Goal: Task Accomplishment & Management: Manage account settings

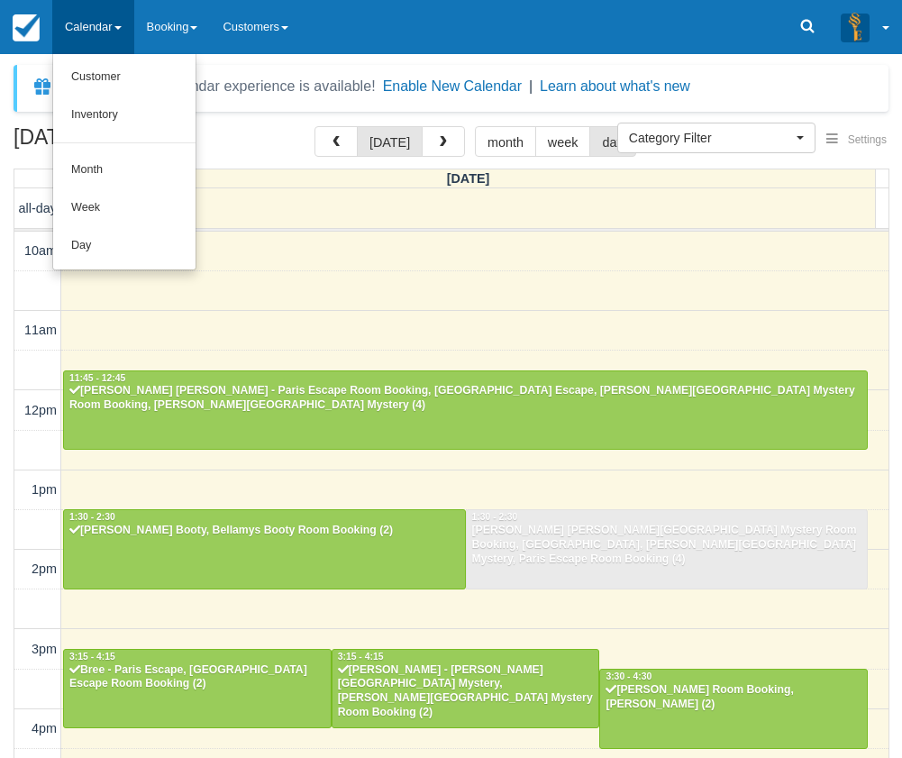
select select
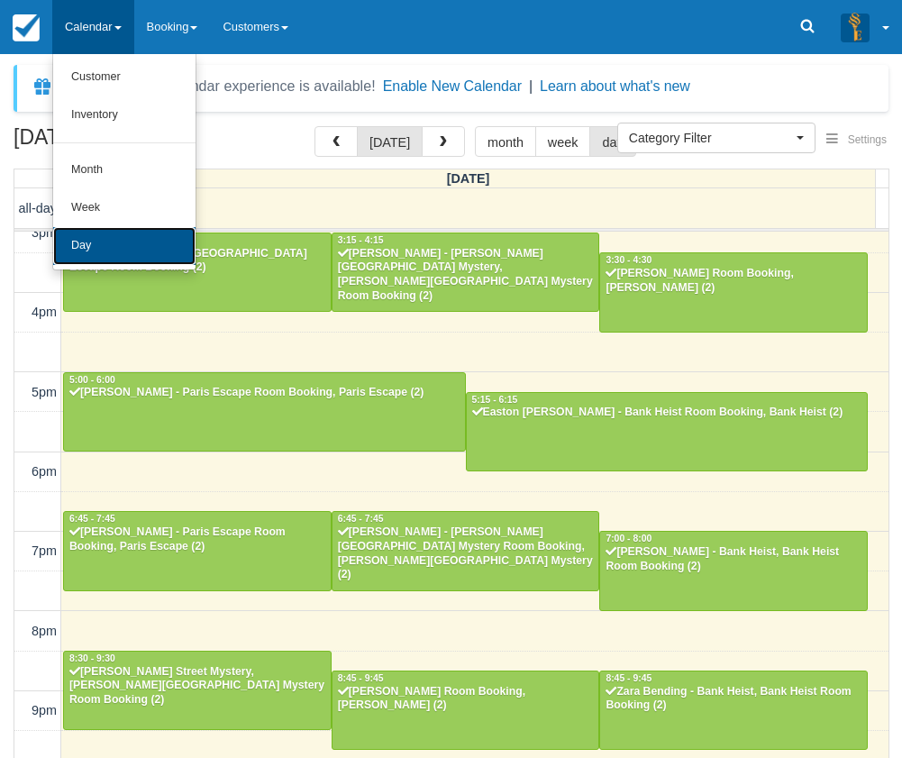
click at [106, 241] on link "Day" at bounding box center [124, 246] width 142 height 38
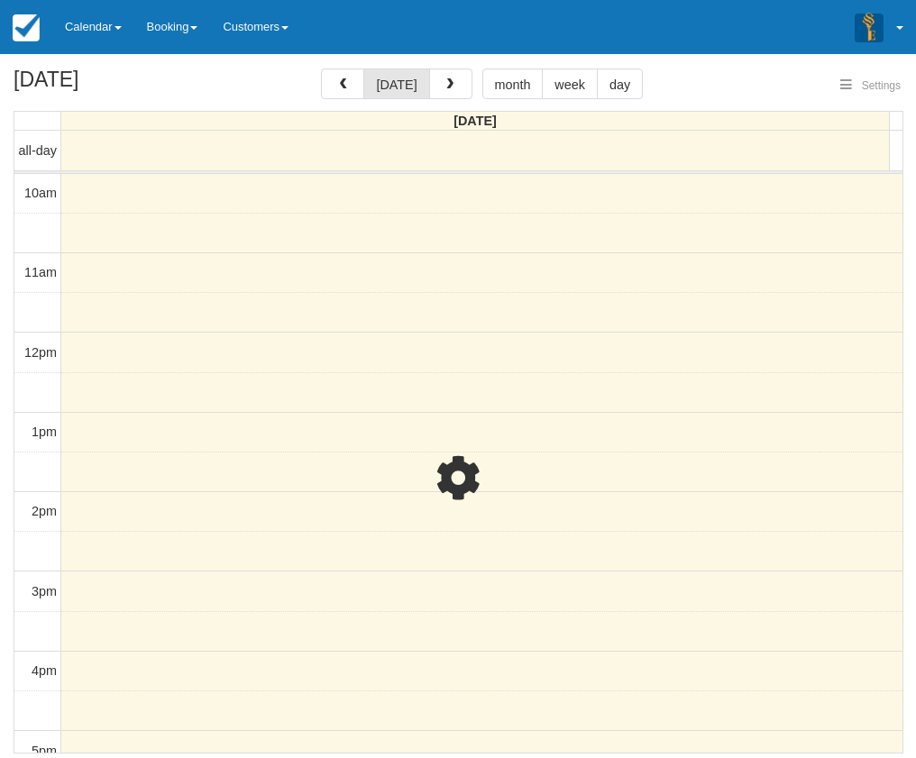
select select
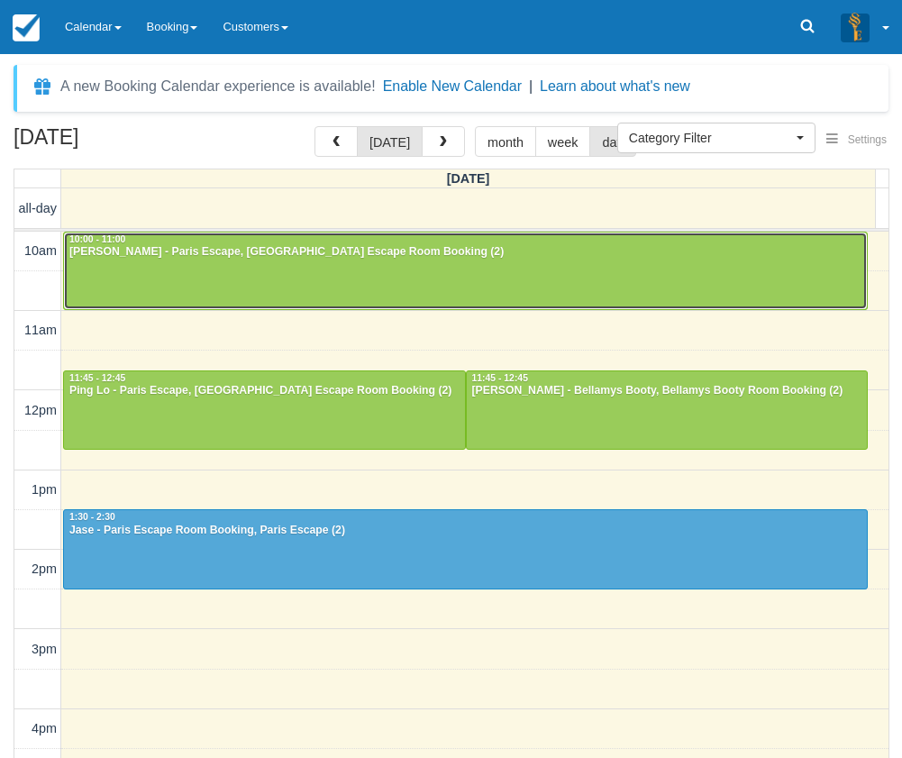
click at [204, 272] on div at bounding box center [465, 272] width 803 height 78
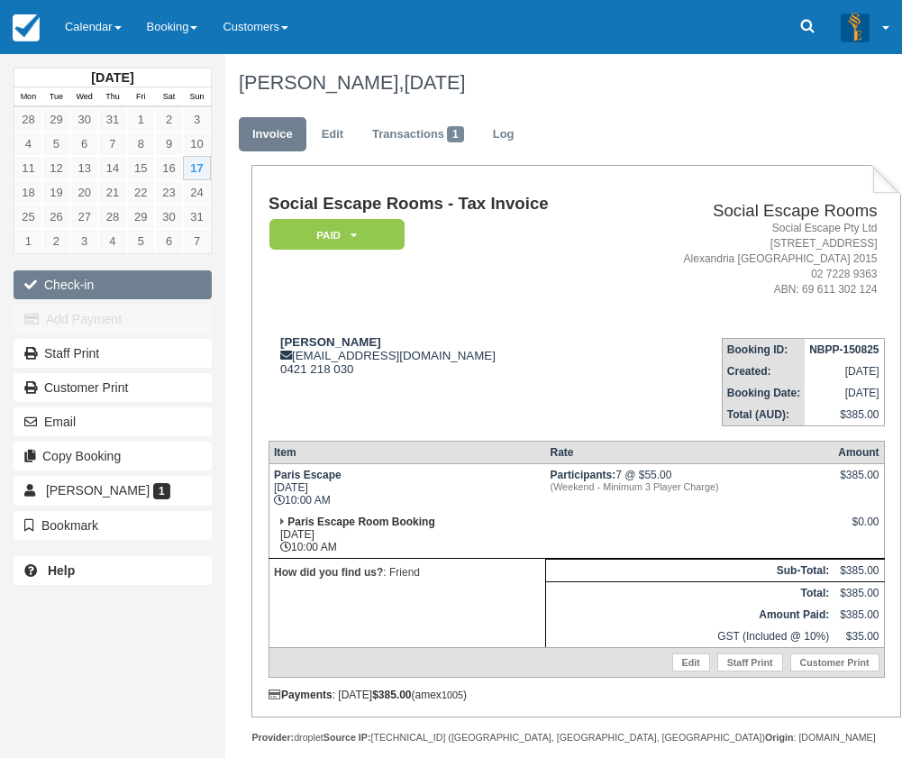
click at [153, 279] on button "Check-in" at bounding box center [113, 284] width 198 height 29
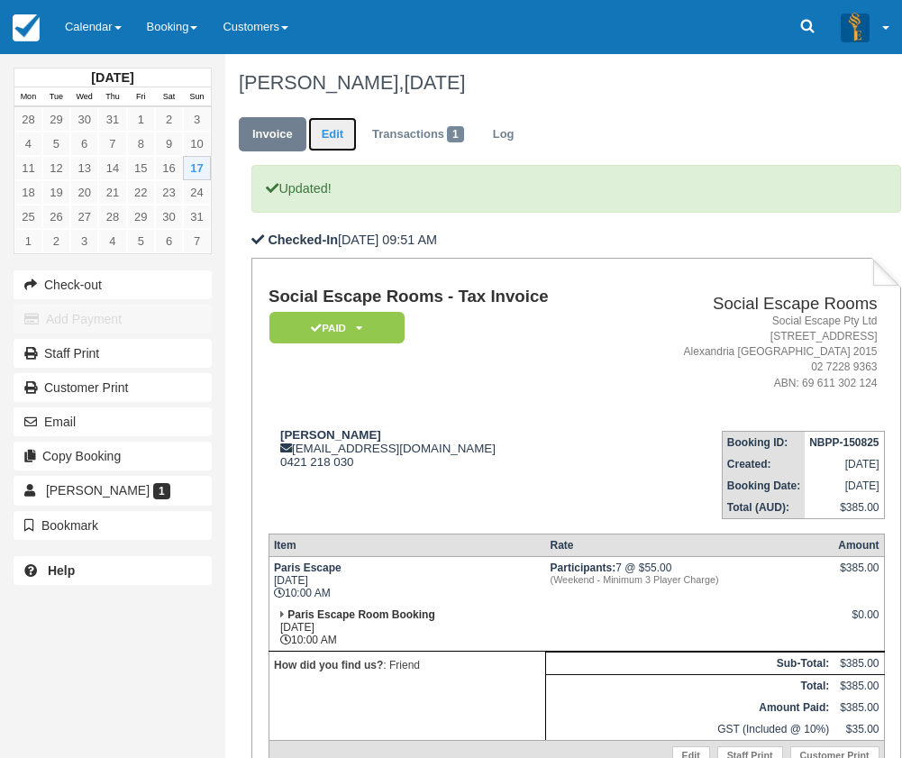
click at [333, 141] on link "Edit" at bounding box center [332, 134] width 49 height 35
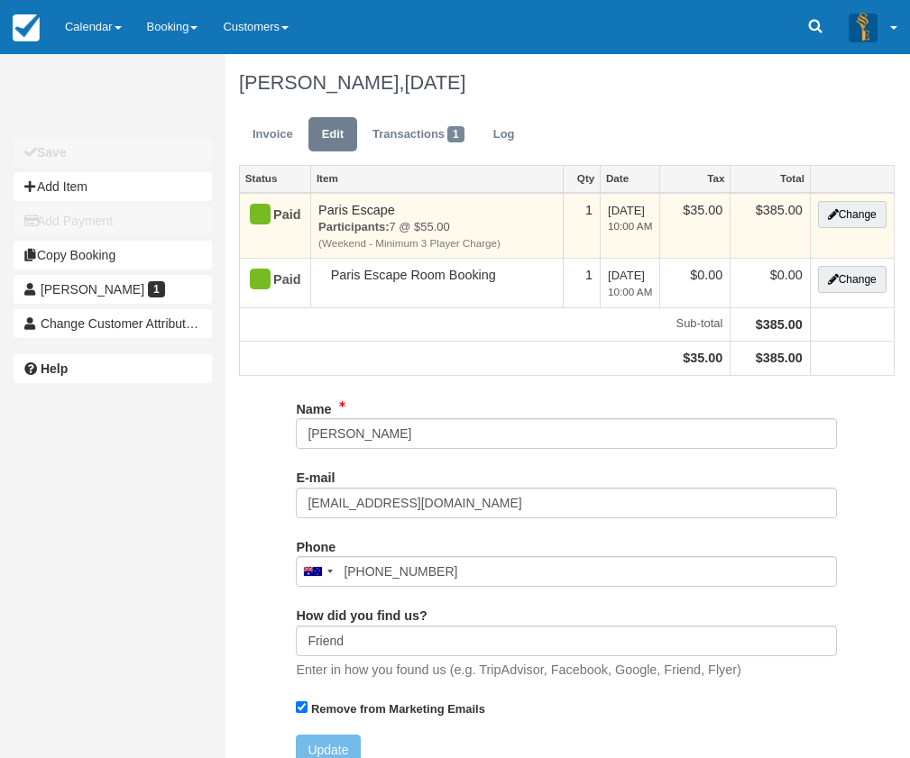
type input "0421 218 030"
click at [838, 218] on button "Change" at bounding box center [852, 214] width 69 height 27
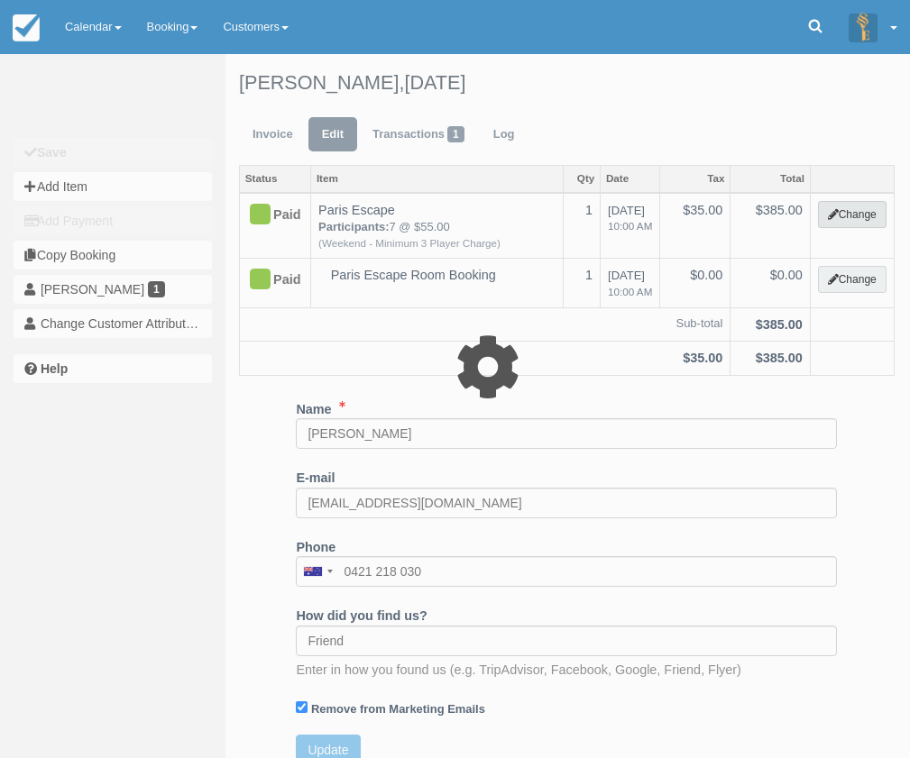
select select "2"
type input "385.00"
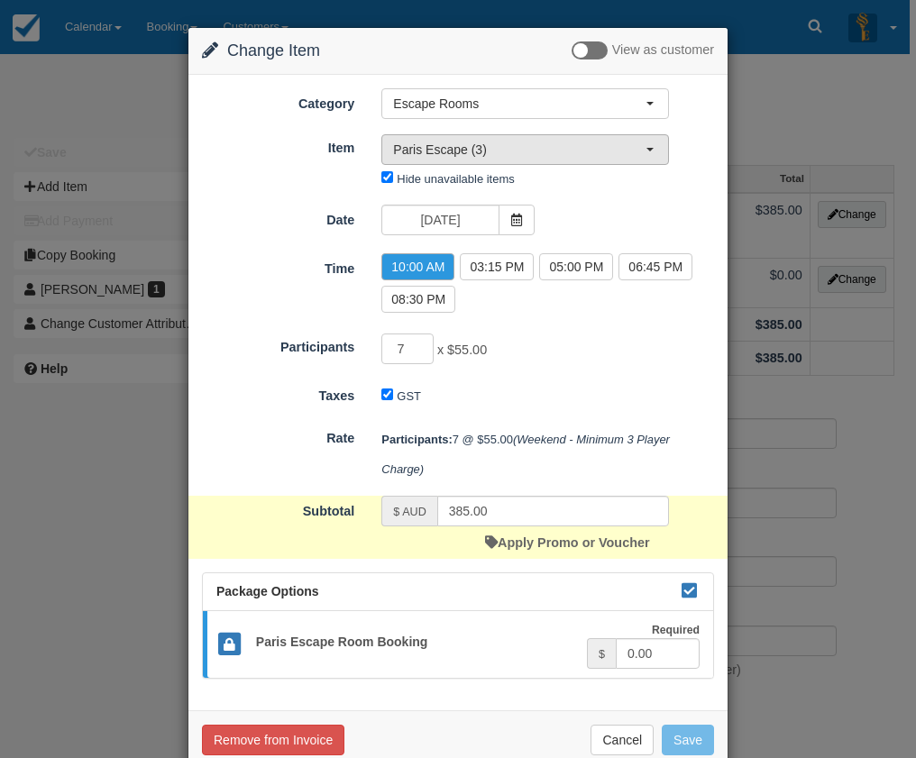
click at [482, 154] on span "Paris Escape (3)" at bounding box center [519, 150] width 252 height 18
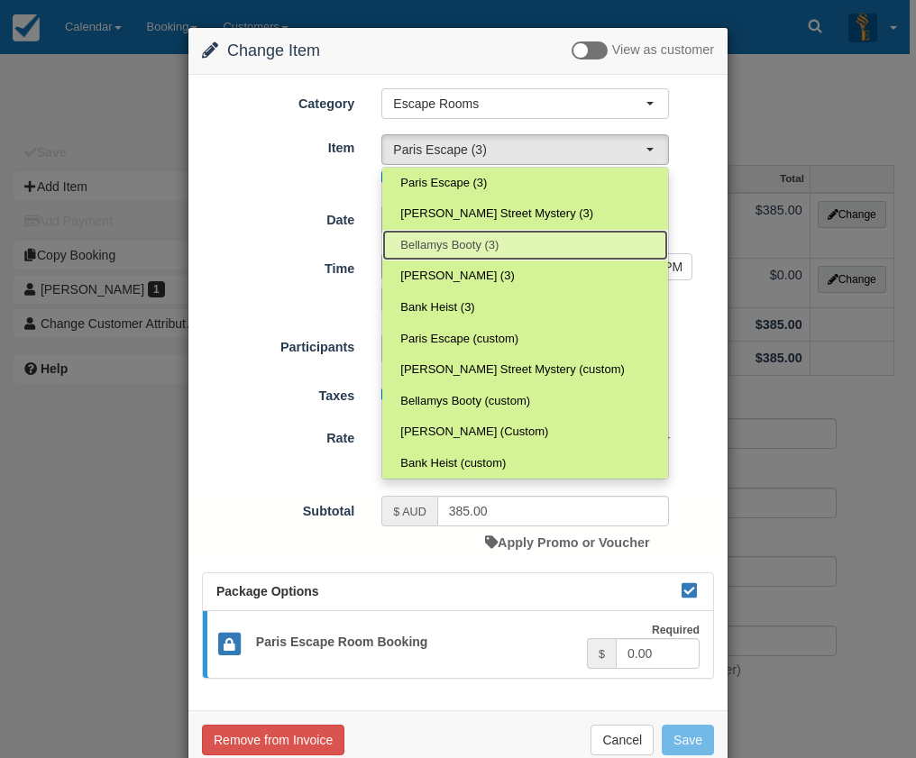
click at [472, 246] on span "Bellamys Booty (3)" at bounding box center [449, 245] width 98 height 17
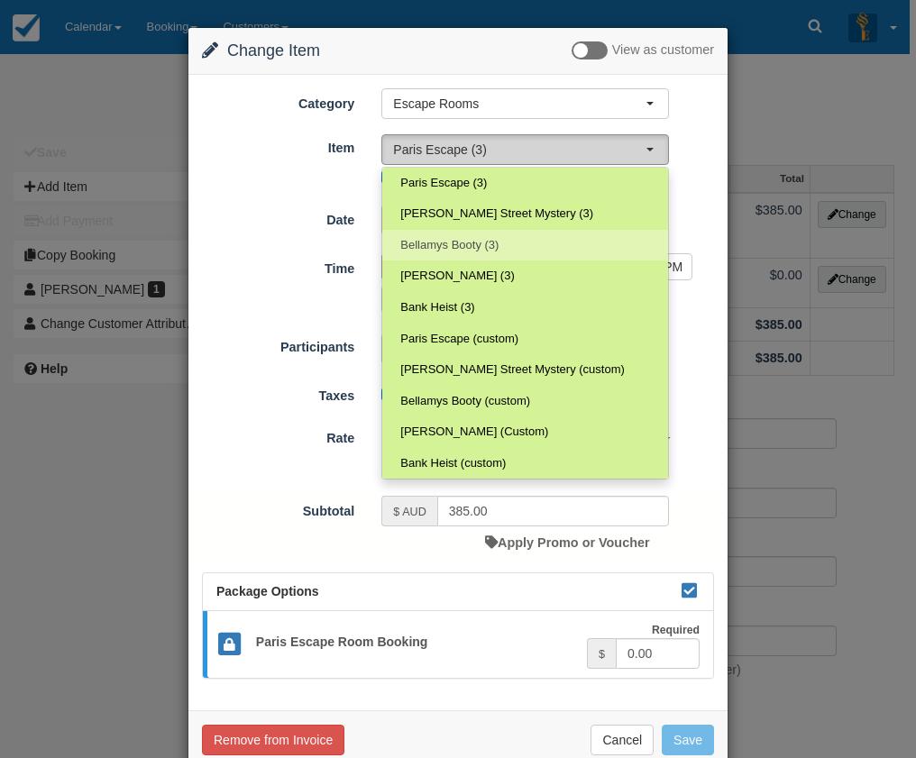
select select "69"
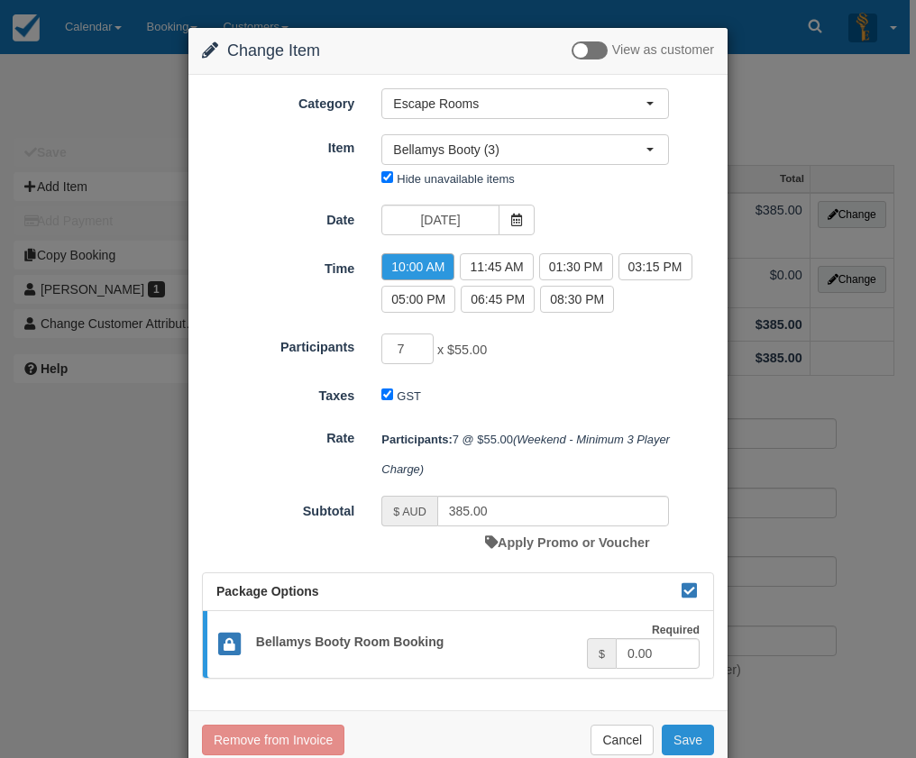
click at [676, 737] on button "Save" at bounding box center [688, 740] width 52 height 31
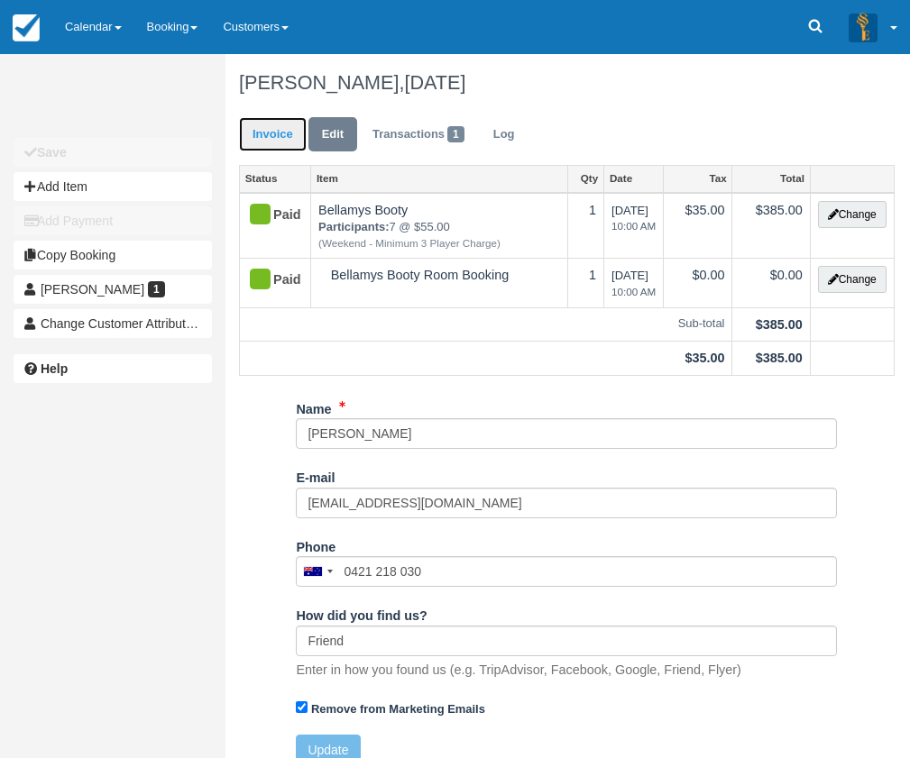
click at [272, 131] on link "Invoice" at bounding box center [273, 134] width 68 height 35
